Goal: Contribute content: Contribute content

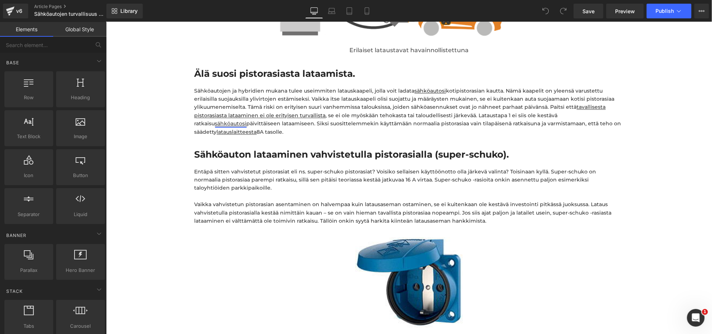
scroll to position [897, 0]
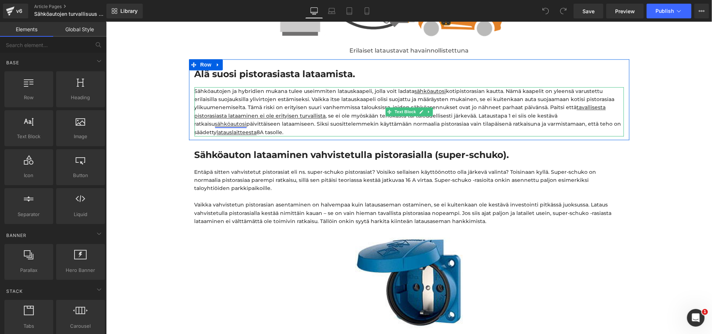
click at [246, 120] on link "sähköautosi" at bounding box center [231, 123] width 32 height 7
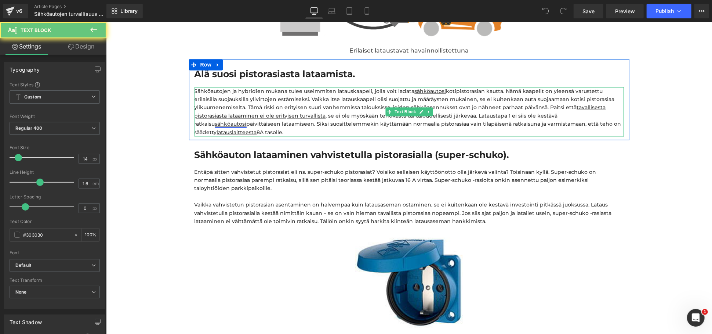
click at [246, 120] on link "sähköautosi" at bounding box center [231, 123] width 32 height 7
click at [560, 114] on p "Sähköautojen ja hybridien mukana tulee useimmiten latauskaapeli, jolla voit lad…" at bounding box center [409, 111] width 430 height 49
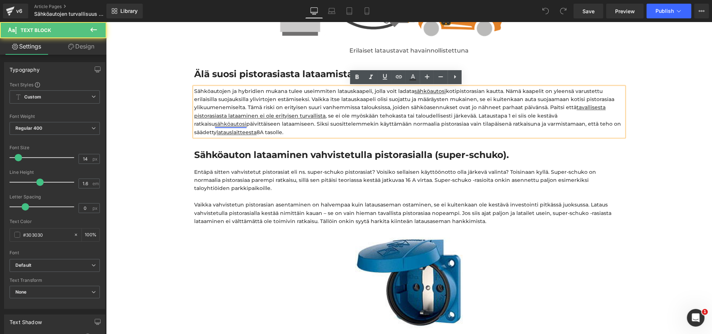
click at [246, 120] on link "sähköautosi" at bounding box center [231, 123] width 32 height 7
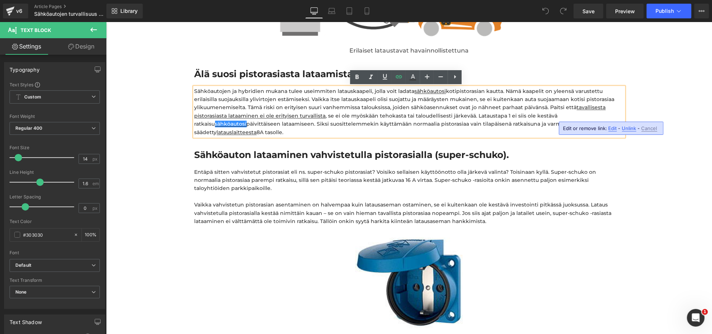
click at [611, 127] on span "Edit" at bounding box center [613, 128] width 8 height 6
drag, startPoint x: 546, startPoint y: 133, endPoint x: 580, endPoint y: 134, distance: 33.8
click at [580, 134] on input "[URL][DOMAIN_NAME]" at bounding box center [530, 131] width 113 height 18
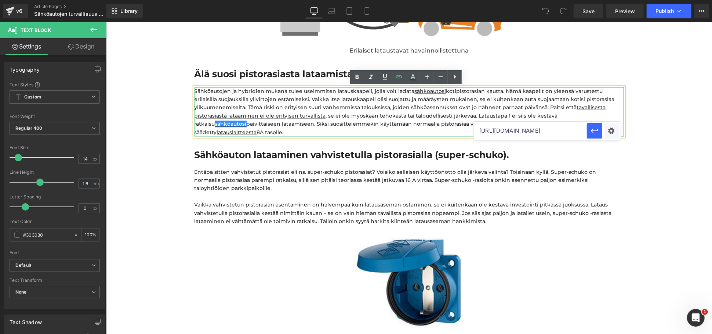
click at [519, 108] on p "Sähköautojen ja hybridien mukana tulee useimmiten latauskaapeli, jolla voit lad…" at bounding box center [409, 111] width 430 height 49
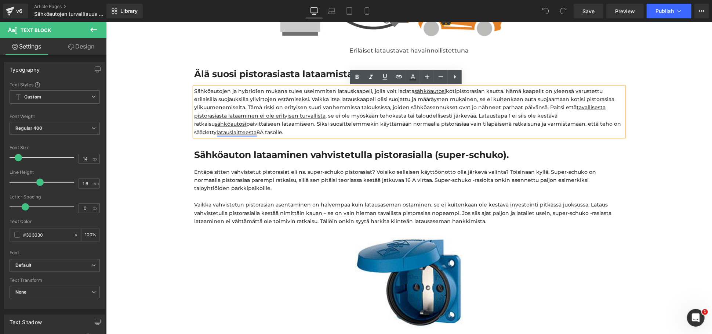
click at [217, 132] on u "latauslaitteesta" at bounding box center [237, 132] width 40 height 7
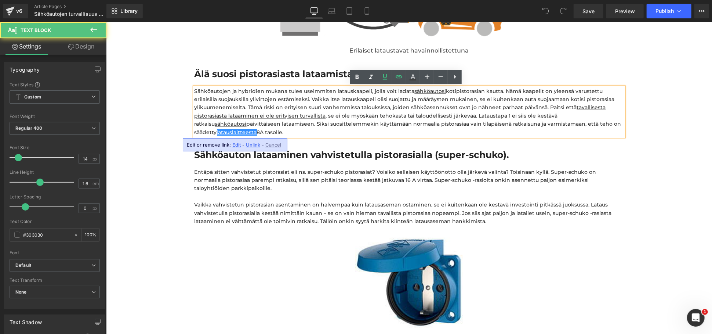
click at [232, 143] on span "Edit" at bounding box center [236, 145] width 8 height 6
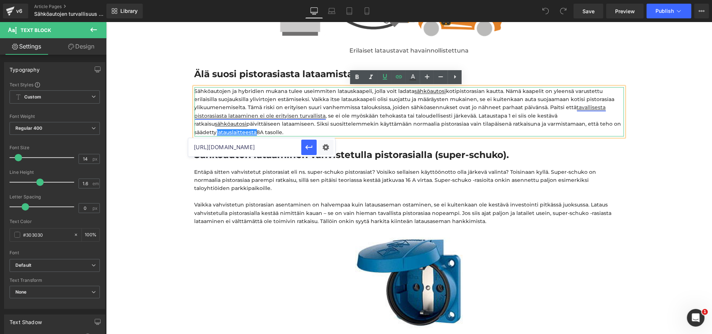
click at [265, 117] on link "tavallisesta pistorasiasta lataaminen ei ole erityisen turvallista" at bounding box center [400, 111] width 412 height 15
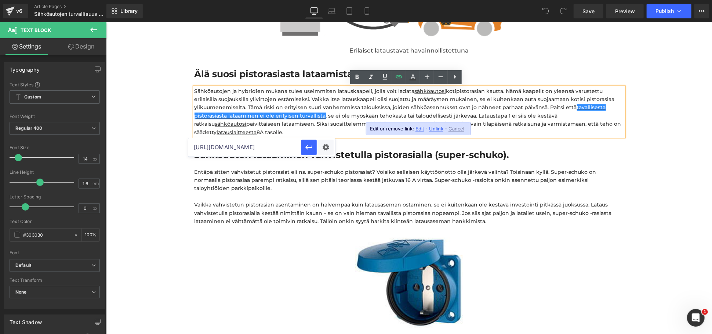
click at [415, 125] on div "Edit or remove link: Edit - Unlink - Cancel" at bounding box center [418, 128] width 105 height 13
click at [416, 126] on span "Edit" at bounding box center [420, 129] width 8 height 6
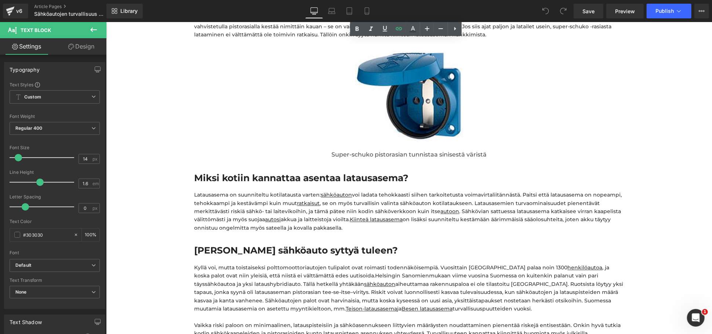
scroll to position [1142, 0]
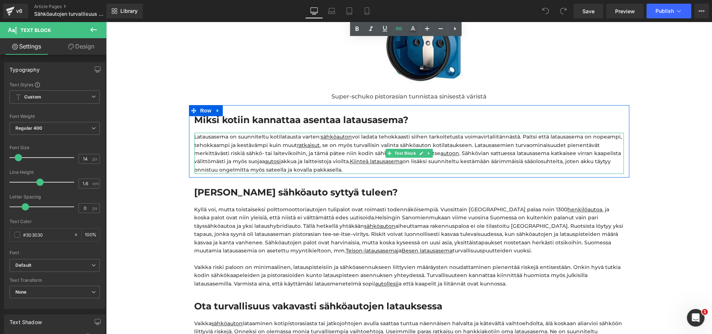
click at [321, 156] on div "Latausasema on suunniteltu kotilatausta varten: sähköauton voi ladata tehokkaas…" at bounding box center [409, 152] width 430 height 41
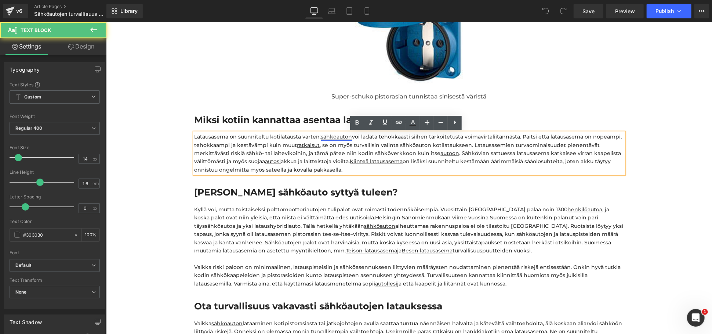
click at [326, 138] on link "sähköauton" at bounding box center [336, 136] width 31 height 7
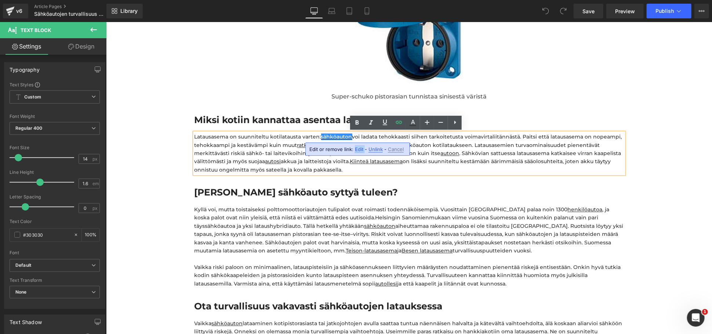
click at [358, 146] on span "Edit" at bounding box center [359, 149] width 8 height 6
drag, startPoint x: 348, startPoint y: 152, endPoint x: 394, endPoint y: 155, distance: 46.0
click at [394, 155] on input "[URL][DOMAIN_NAME]" at bounding box center [353, 151] width 113 height 18
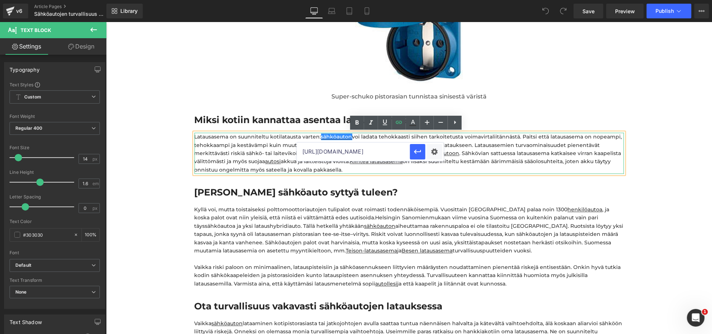
click at [473, 139] on div "Latausasema on suunniteltu kotilatausta varten: sähköauton voi ladata tehokkaas…" at bounding box center [409, 152] width 430 height 41
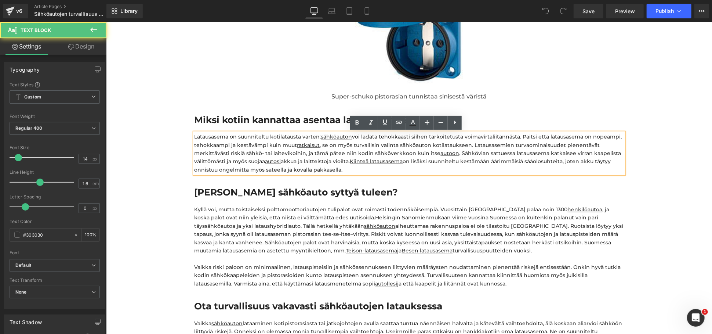
click at [452, 142] on div "Latausasema on suunniteltu kotilatausta varten: sähköauton voi ladata tehokkaas…" at bounding box center [409, 152] width 430 height 41
click at [303, 146] on link "ratkaisut" at bounding box center [308, 144] width 23 height 7
click at [326, 157] on span "Edit" at bounding box center [330, 157] width 8 height 6
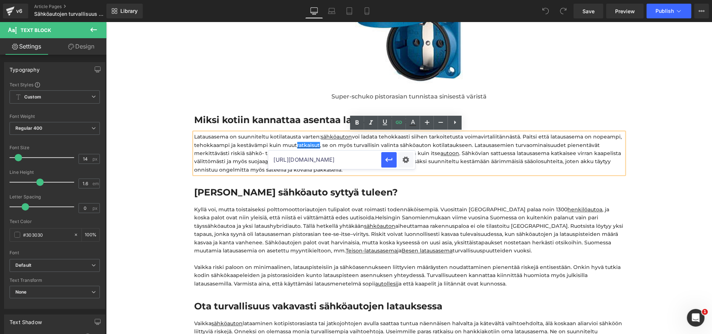
scroll to position [0, 66]
drag, startPoint x: 315, startPoint y: 159, endPoint x: 376, endPoint y: 159, distance: 61.3
click at [376, 159] on input "[URL][DOMAIN_NAME]" at bounding box center [324, 160] width 113 height 18
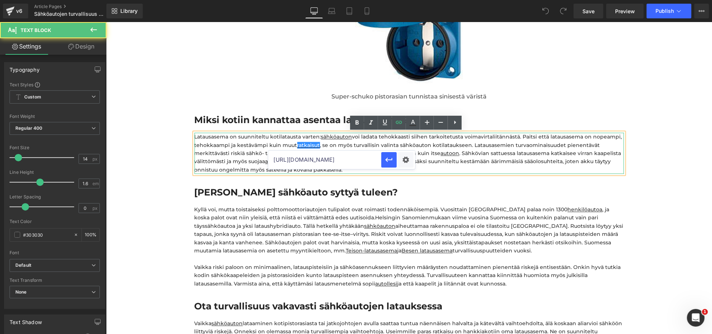
click at [479, 140] on div "Latausasema on suunniteltu kotilatausta varten: sähköauton voi ladata tehokkaas…" at bounding box center [409, 152] width 430 height 41
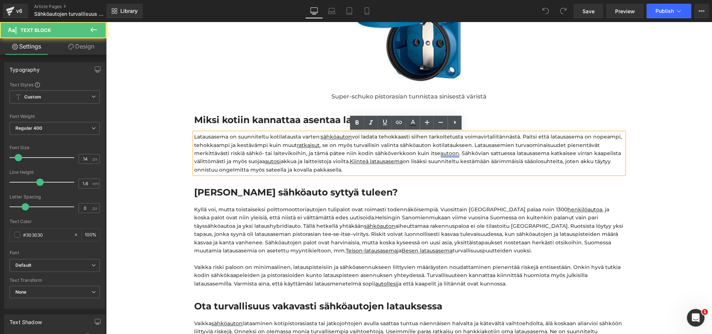
click at [441, 152] on link "autoon" at bounding box center [450, 152] width 19 height 7
click at [465, 166] on span "Edit" at bounding box center [467, 166] width 8 height 6
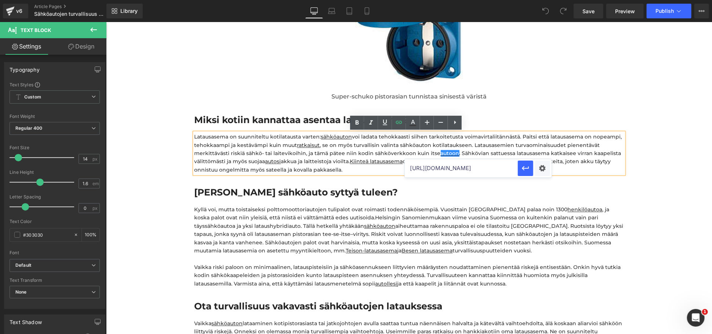
scroll to position [0, 38]
drag, startPoint x: 464, startPoint y: 168, endPoint x: 513, endPoint y: 168, distance: 49.2
click at [513, 168] on input "[URL][DOMAIN_NAME]" at bounding box center [461, 168] width 113 height 18
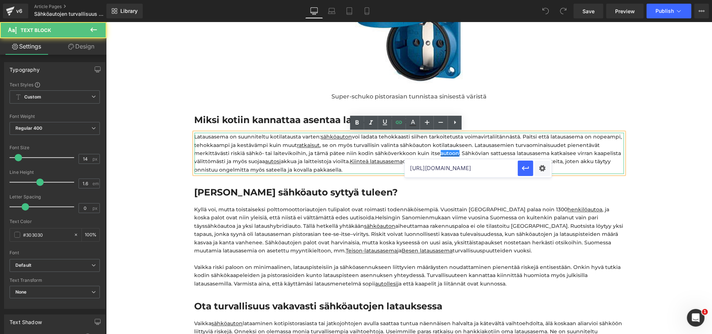
scroll to position [0, 0]
click at [492, 149] on div "Latausasema on suunniteltu kotilatausta varten: sähköauton voi ladata tehokkaas…" at bounding box center [409, 152] width 430 height 41
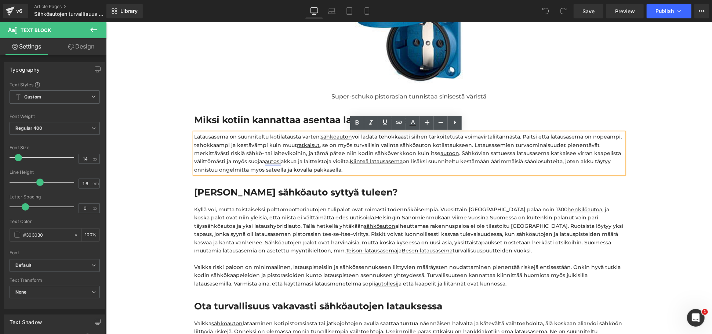
click at [270, 162] on link "autosi" at bounding box center [273, 161] width 16 height 7
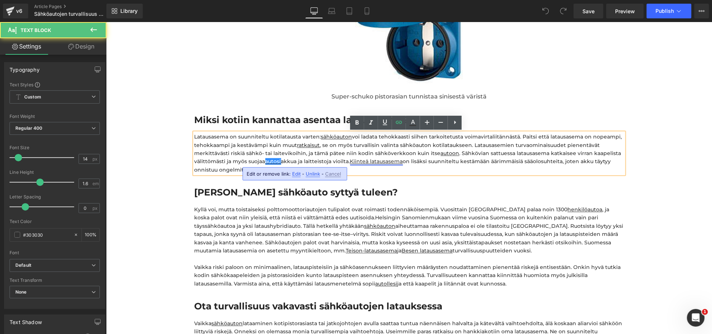
click at [360, 160] on link "Kiinteä latausasema" at bounding box center [376, 161] width 53 height 7
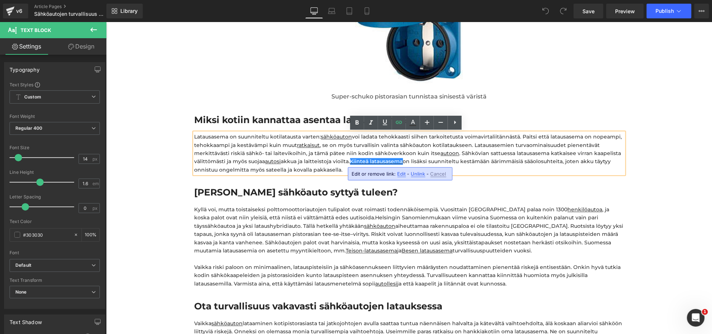
click at [398, 173] on span "Edit" at bounding box center [402, 174] width 8 height 6
drag, startPoint x: 393, startPoint y: 176, endPoint x: 449, endPoint y: 176, distance: 55.8
click at [449, 176] on input "[URL][DOMAIN_NAME]" at bounding box center [395, 176] width 113 height 18
click at [474, 0] on div "Text Color Highlight Color #333333 Edit or remove link: Edit - Unlink - Cancel …" at bounding box center [356, 0] width 712 height 0
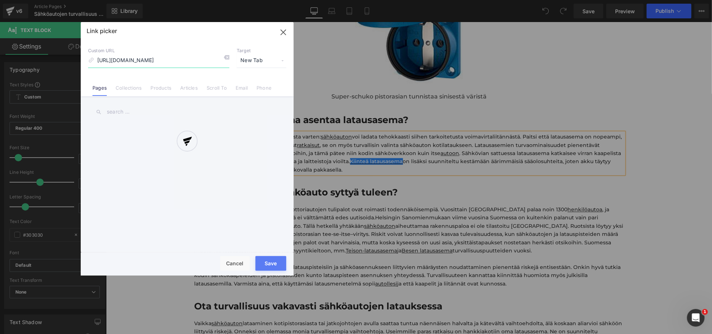
scroll to position [0, 48]
click at [127, 87] on div at bounding box center [187, 148] width 213 height 253
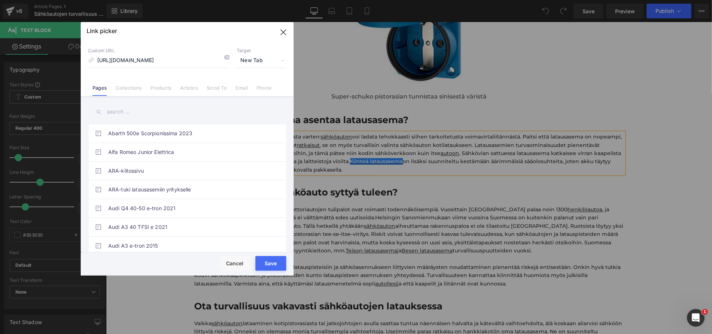
click at [127, 87] on link "Collections" at bounding box center [129, 90] width 26 height 11
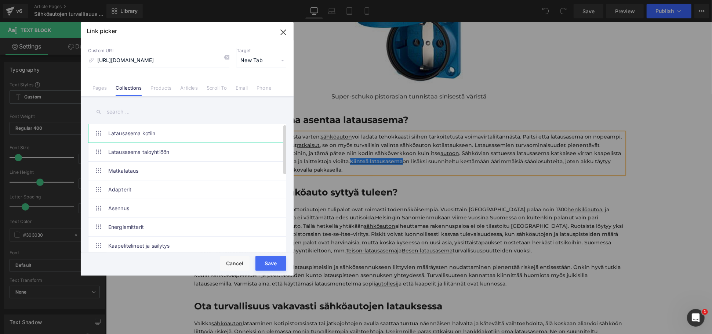
click at [136, 128] on link "Latausasema kotiin" at bounding box center [189, 133] width 162 height 18
click at [277, 258] on button "Save" at bounding box center [271, 263] width 31 height 15
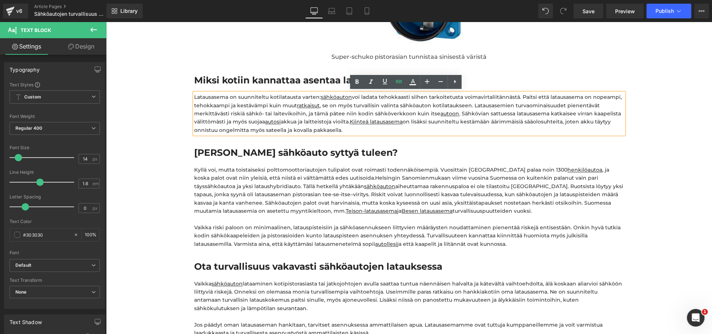
scroll to position [1183, 0]
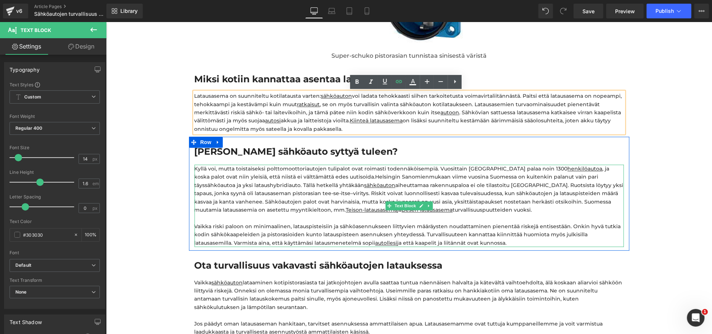
click at [354, 182] on div "Kyllä voi, mutta toistaiseksi polttomoottoriautojen tulipalot ovat roimasti tod…" at bounding box center [409, 188] width 430 height 49
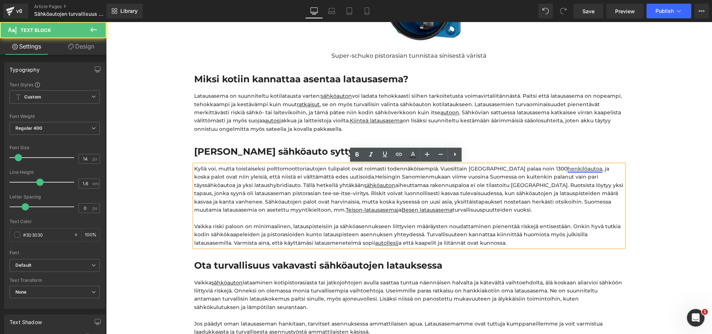
click at [568, 169] on link "henkilöautoa" at bounding box center [585, 168] width 35 height 7
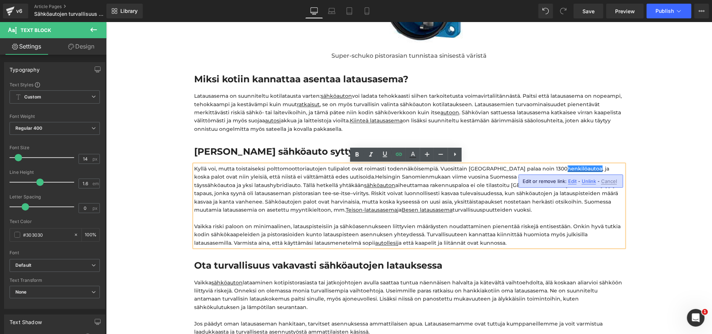
click at [571, 182] on span "Edit" at bounding box center [572, 181] width 8 height 6
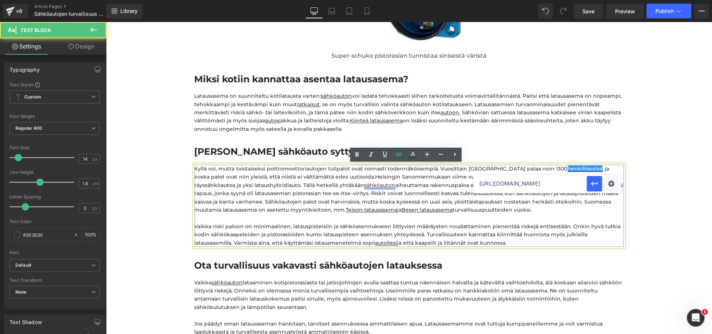
click at [364, 184] on u "sähköauton" at bounding box center [379, 184] width 31 height 7
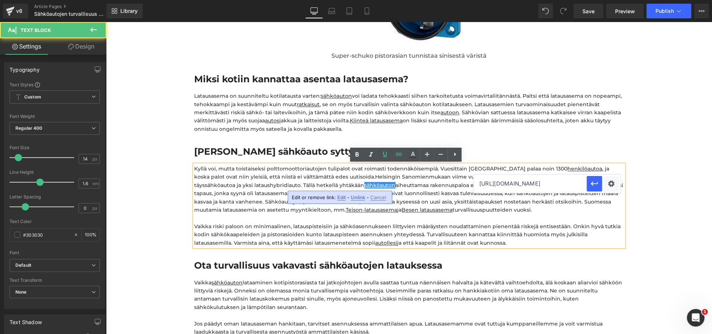
click at [341, 195] on span "Edit" at bounding box center [341, 197] width 8 height 6
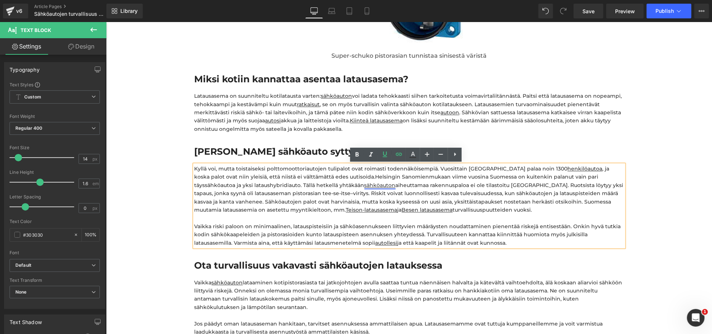
click at [364, 185] on u "sähköauton" at bounding box center [379, 184] width 31 height 7
click at [338, 195] on span "Edit" at bounding box center [341, 197] width 8 height 6
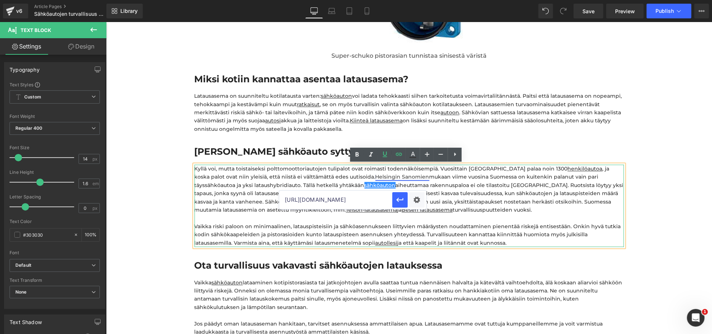
click at [375, 177] on link "Helsingin Sanomien" at bounding box center [402, 176] width 54 height 7
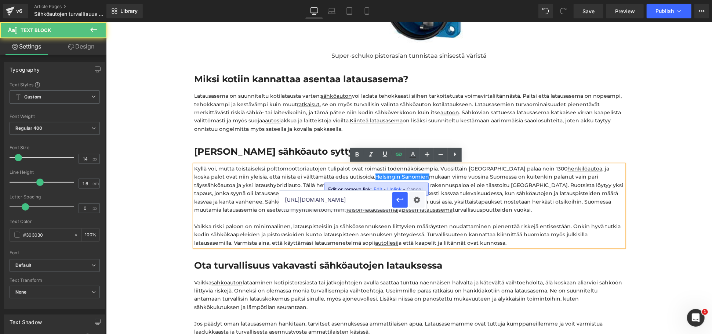
click at [305, 172] on div "Kyllä voi, mutta toistaiseksi polttomoottoriautojen tulipalot ovat roimasti tod…" at bounding box center [409, 188] width 430 height 49
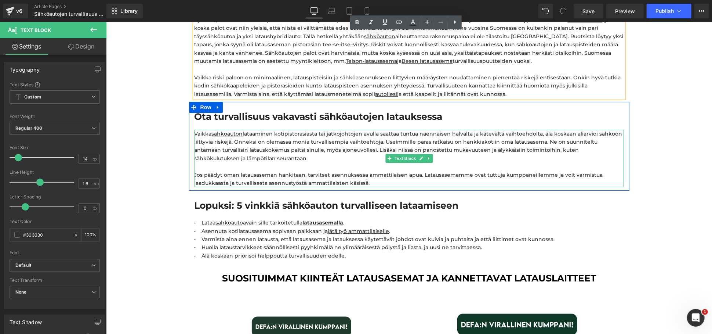
scroll to position [1346, 0]
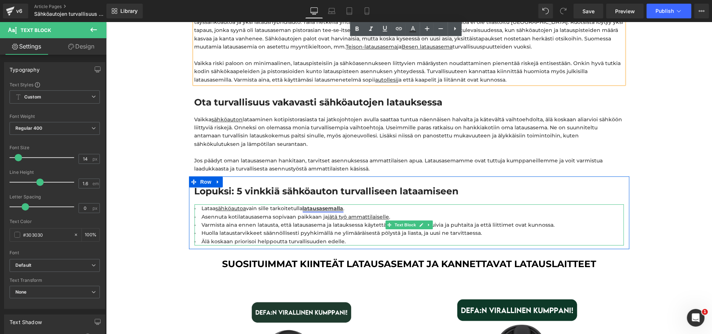
click at [326, 207] on link "latausasemalla" at bounding box center [323, 207] width 41 height 7
click at [350, 208] on div "• Lataa sähköautoa vain sille tarkoitetulla latausasemalla . • Asennuta kotilat…" at bounding box center [409, 224] width 430 height 41
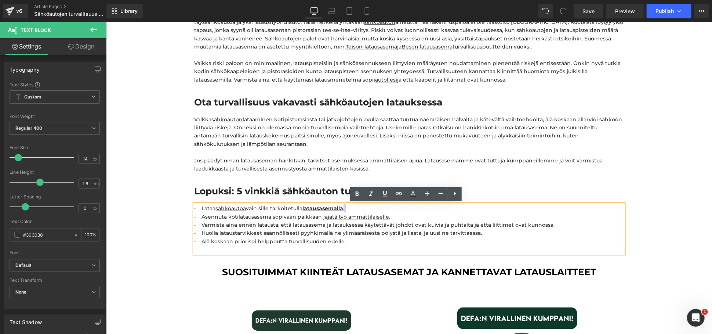
click at [349, 208] on div "• Lataa sähköautoa vain sille tarkoitetulla latausasemalla . • Asennuta kotilat…" at bounding box center [409, 228] width 430 height 49
click at [336, 209] on link "latausasemalla" at bounding box center [323, 207] width 41 height 7
click at [347, 218] on span "Edit" at bounding box center [348, 220] width 8 height 6
drag, startPoint x: 334, startPoint y: 224, endPoint x: 399, endPoint y: 221, distance: 65.4
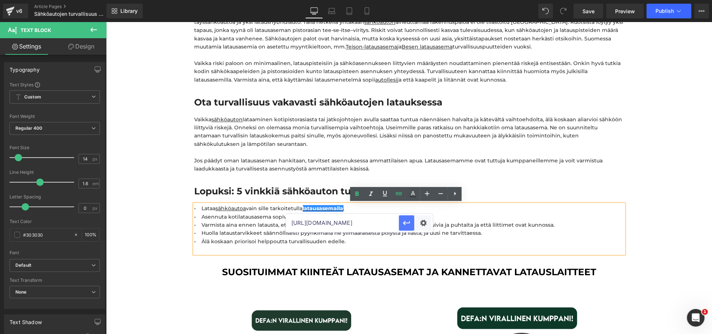
click at [399, 221] on div "[URL][DOMAIN_NAME]" at bounding box center [359, 223] width 147 height 18
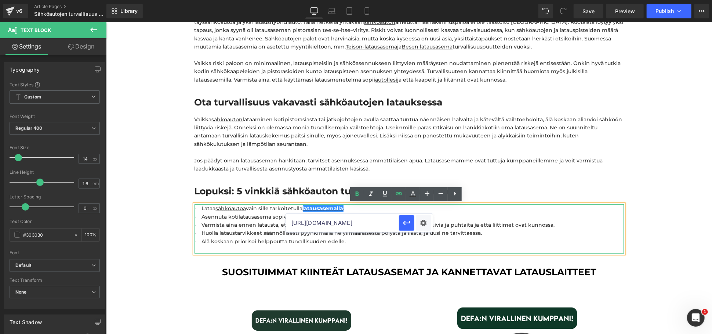
click at [480, 217] on div "• Lataa sähköautoa vain sille tarkoitetulla latausasemalla . • Asennuta kotilat…" at bounding box center [409, 228] width 430 height 49
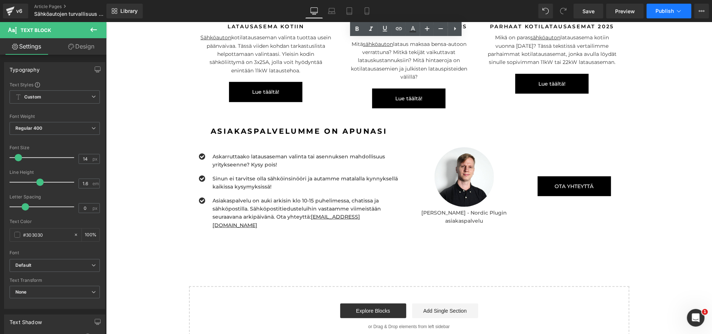
click at [669, 11] on span "Publish" at bounding box center [665, 11] width 18 height 6
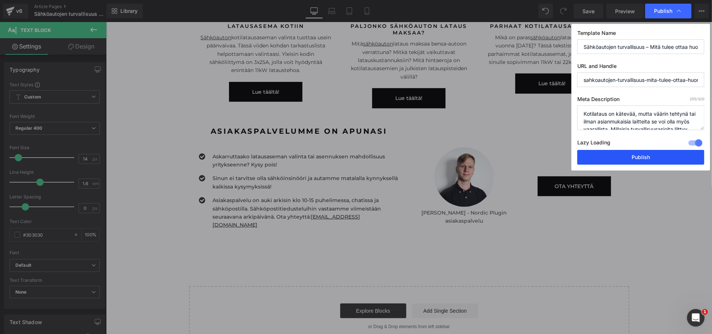
click at [632, 156] on button "Publish" at bounding box center [641, 157] width 127 height 15
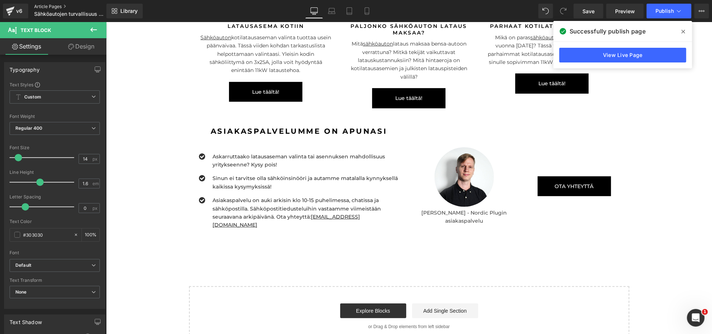
drag, startPoint x: 56, startPoint y: 6, endPoint x: 62, endPoint y: 6, distance: 6.2
click at [56, 6] on link "Article Pages" at bounding box center [76, 7] width 84 height 6
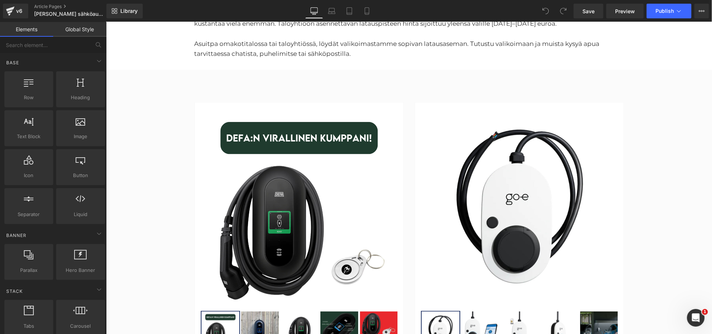
scroll to position [2162, 0]
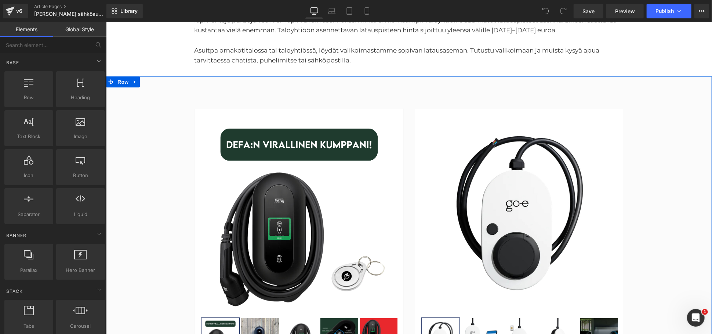
click at [652, 76] on div "- 69900 % (P) Image" at bounding box center [409, 271] width 606 height 390
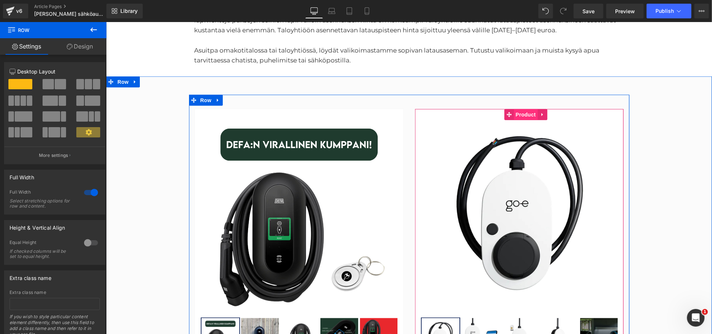
click at [525, 109] on span "Product" at bounding box center [526, 114] width 24 height 11
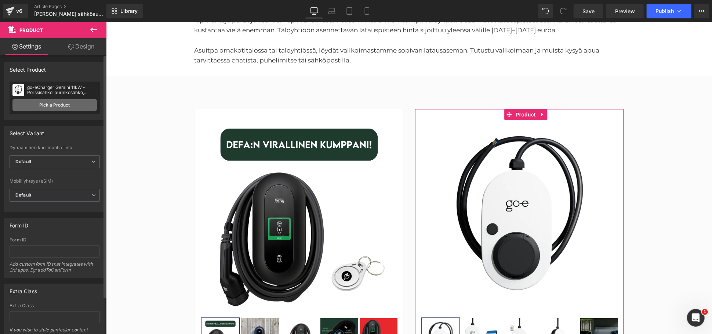
click at [55, 103] on link "Pick a Product" at bounding box center [54, 105] width 84 height 12
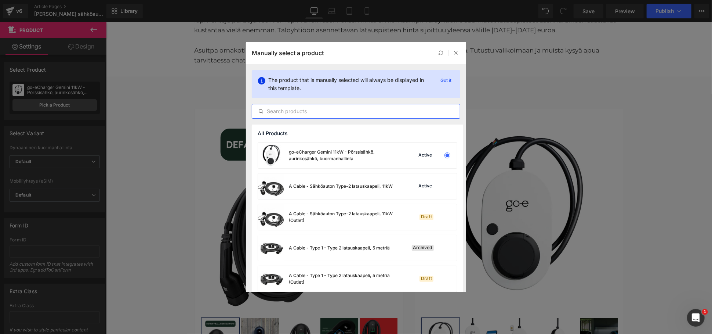
click at [365, 111] on input "text" at bounding box center [356, 111] width 208 height 9
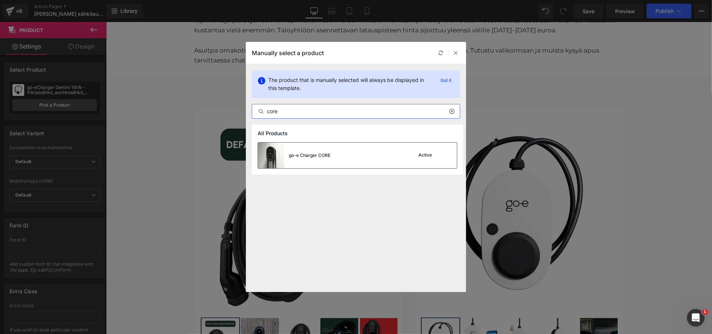
type input "core"
click at [355, 158] on div "go-e Charger CORE Active" at bounding box center [357, 155] width 199 height 26
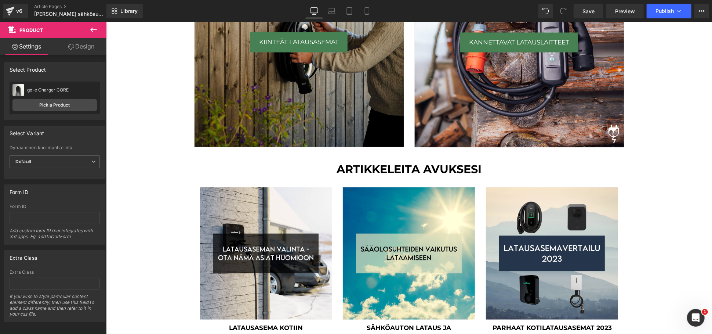
scroll to position [3, 4]
click at [671, 10] on span "Publish" at bounding box center [665, 11] width 18 height 6
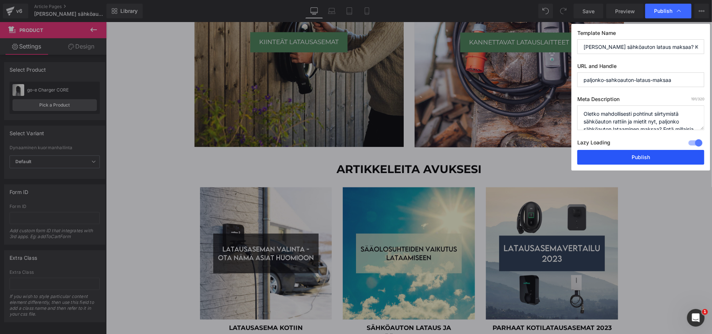
drag, startPoint x: 619, startPoint y: 150, endPoint x: 590, endPoint y: 150, distance: 29.0
click at [619, 150] on button "Publish" at bounding box center [641, 157] width 127 height 15
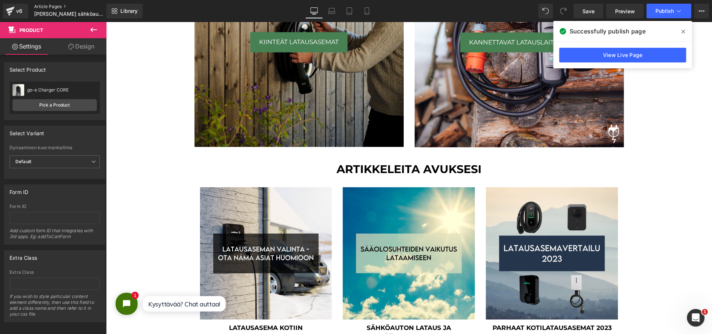
click at [46, 9] on link "Article Pages" at bounding box center [76, 7] width 84 height 6
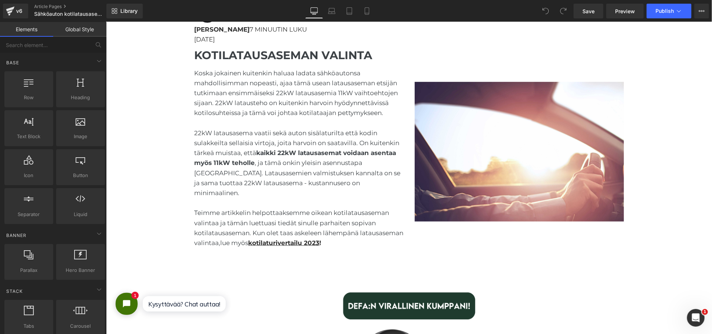
scroll to position [326, 0]
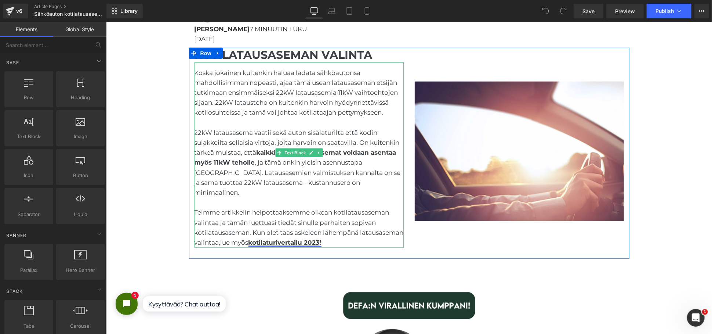
click at [302, 238] on u "kotilaturivertailu 2023" at bounding box center [283, 241] width 71 height 7
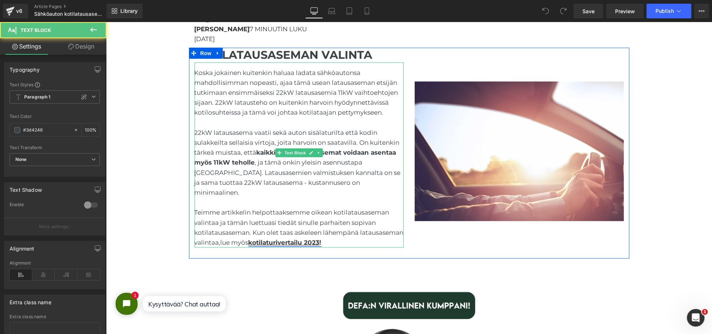
click at [304, 238] on u "kotilaturivertailu 2023" at bounding box center [283, 241] width 71 height 7
click at [281, 232] on div "Teimme artikkelin helpottaaksemme oikean kotilatausaseman valintaa ja tämän lue…" at bounding box center [298, 227] width 209 height 40
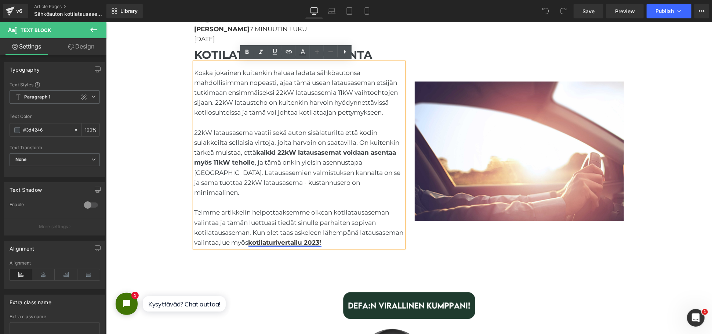
click at [294, 238] on u "kotilaturivertailu 2023" at bounding box center [283, 241] width 71 height 7
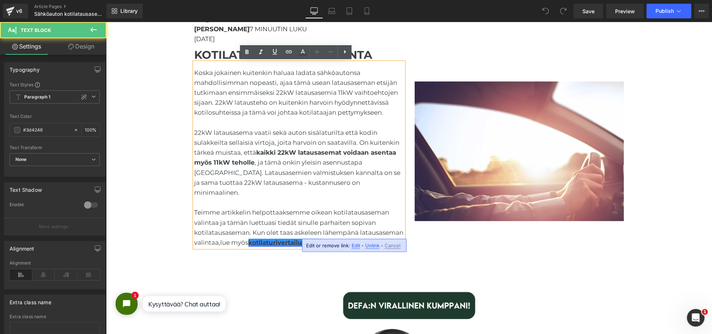
click at [296, 238] on u "kotilaturivertailu 2023" at bounding box center [283, 241] width 71 height 7
click at [319, 238] on u "kotilaturivertailu 2023" at bounding box center [283, 241] width 71 height 7
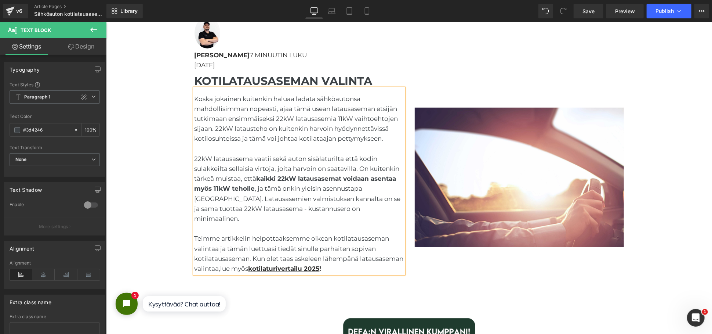
scroll to position [285, 0]
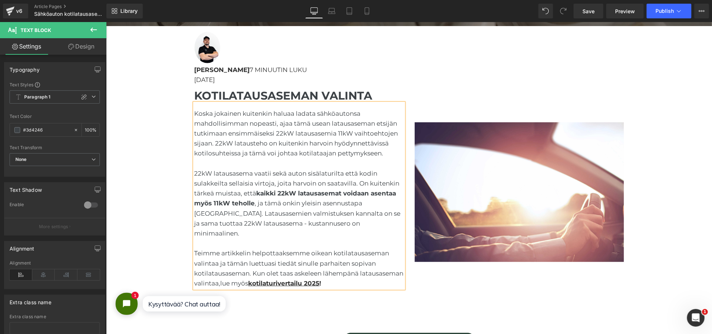
click at [204, 79] on p "22.7.2024" at bounding box center [409, 80] width 430 height 10
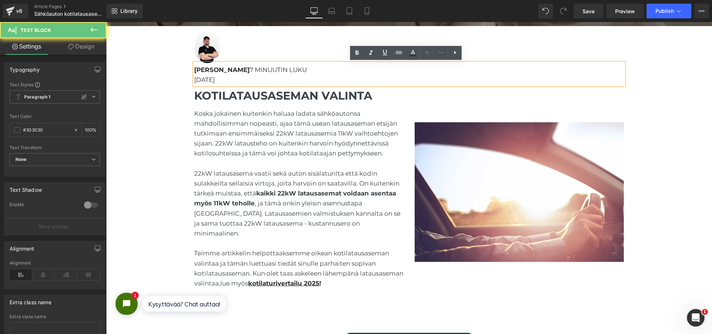
click at [204, 79] on p "22.7.2024" at bounding box center [409, 80] width 430 height 10
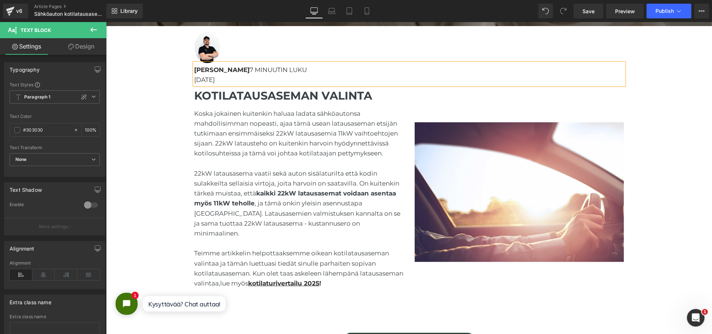
click at [194, 79] on p "08.09.2025" at bounding box center [409, 80] width 430 height 10
click at [201, 79] on p "päivitetty 08.09.2025" at bounding box center [409, 80] width 430 height 10
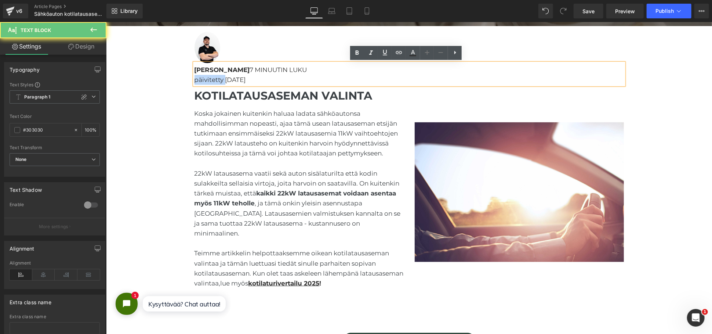
click at [201, 79] on p "päivitetty 08.09.2025" at bounding box center [409, 80] width 430 height 10
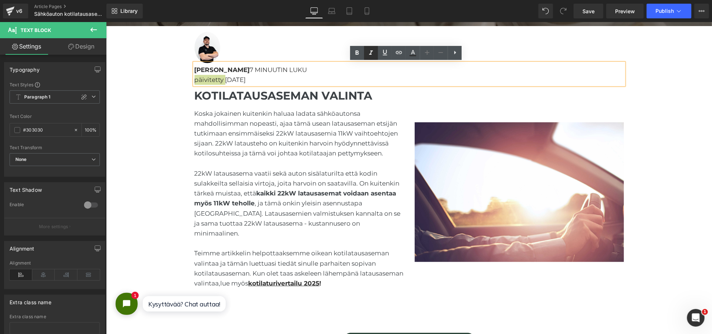
drag, startPoint x: 372, startPoint y: 56, endPoint x: 262, endPoint y: 39, distance: 111.0
click at [372, 56] on icon at bounding box center [371, 52] width 9 height 9
click at [336, 126] on div "Koska jokainen kuitenkin haluaa ladata sähköautonsa mahdollisimman nopeasti, aj…" at bounding box center [298, 195] width 209 height 185
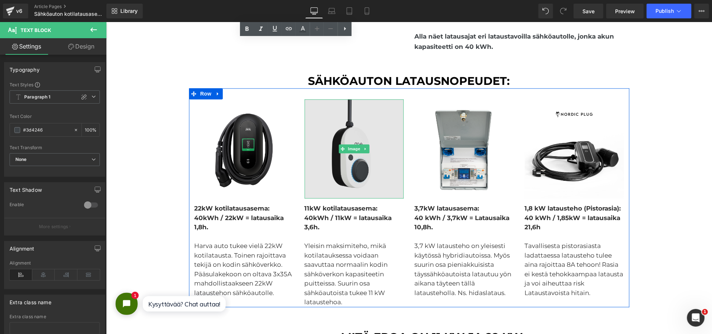
scroll to position [1020, 0]
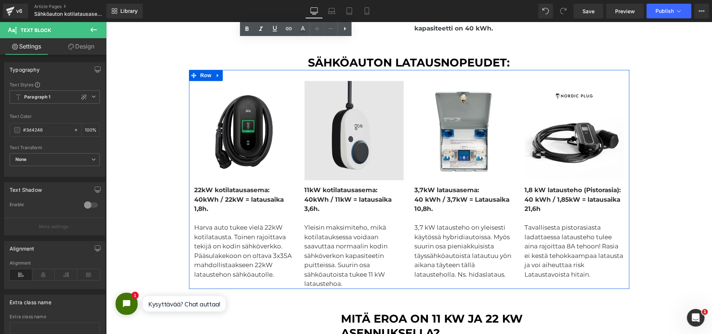
click at [354, 135] on img at bounding box center [353, 129] width 99 height 99
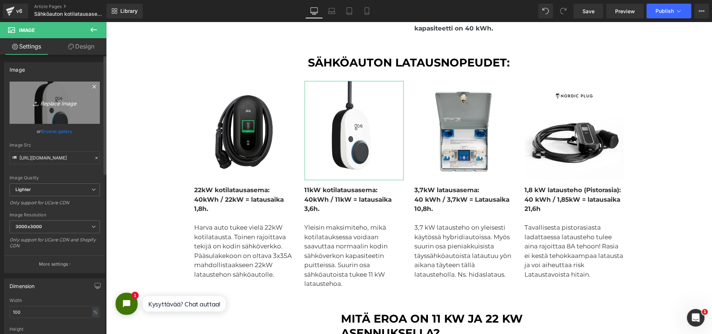
click at [64, 104] on icon "Replace Image" at bounding box center [54, 102] width 59 height 9
type input "C:\fakepath\go-e core latausasema.png"
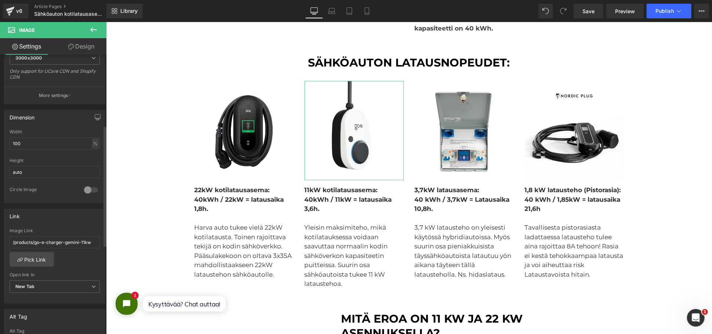
scroll to position [169, 0]
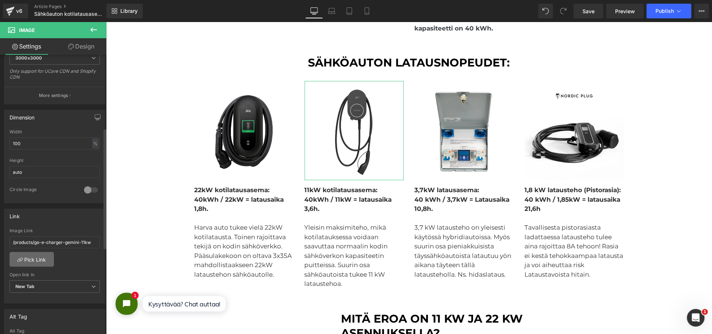
click at [35, 259] on link "Pick Link" at bounding box center [32, 259] width 44 height 15
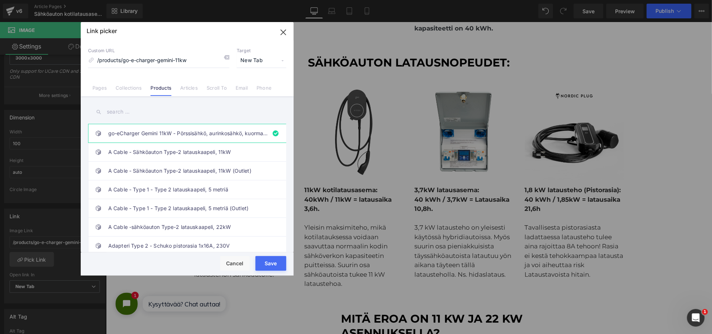
click at [131, 107] on input "text" at bounding box center [187, 112] width 198 height 17
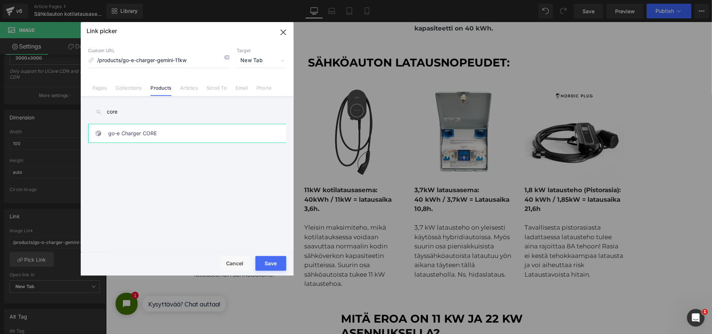
type input "core"
click at [132, 127] on link "go-e Charger CORE" at bounding box center [189, 133] width 162 height 18
click at [274, 261] on button "Save" at bounding box center [271, 263] width 31 height 15
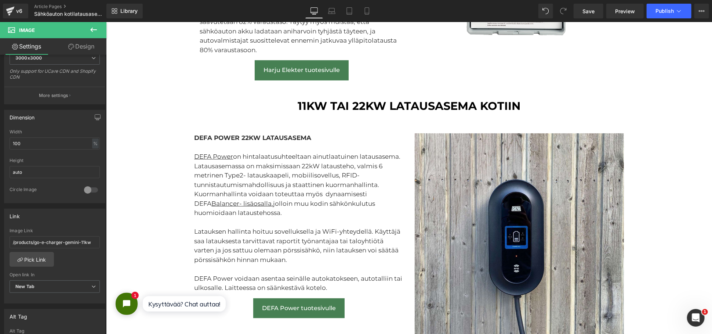
scroll to position [3997, 0]
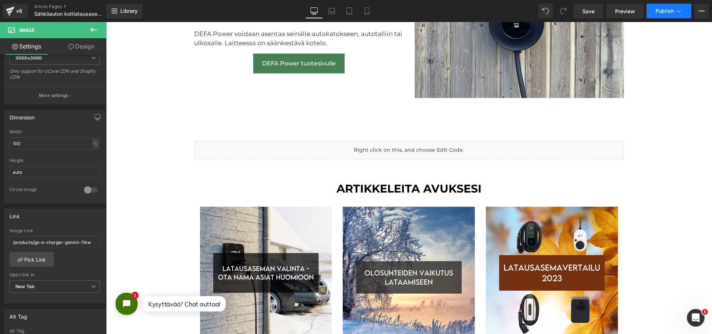
click at [674, 10] on span "Publish" at bounding box center [665, 11] width 18 height 6
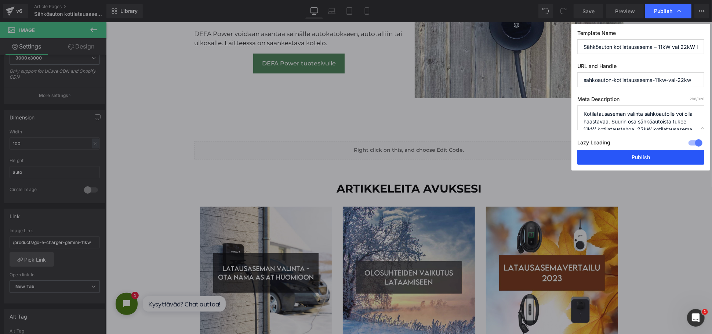
click at [612, 150] on button "Publish" at bounding box center [641, 157] width 127 height 15
